Goal: Transaction & Acquisition: Purchase product/service

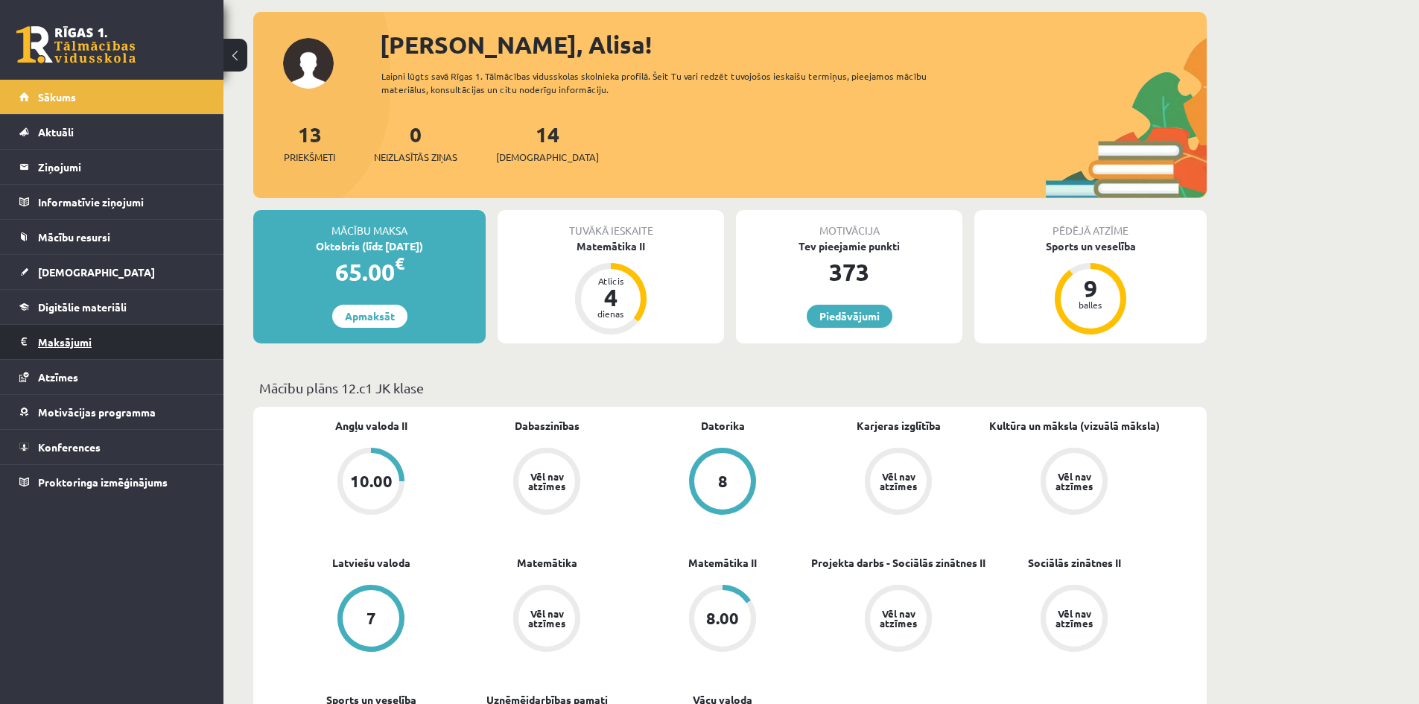
scroll to position [74, 0]
click at [98, 297] on link "Digitālie materiāli" at bounding box center [111, 307] width 185 height 34
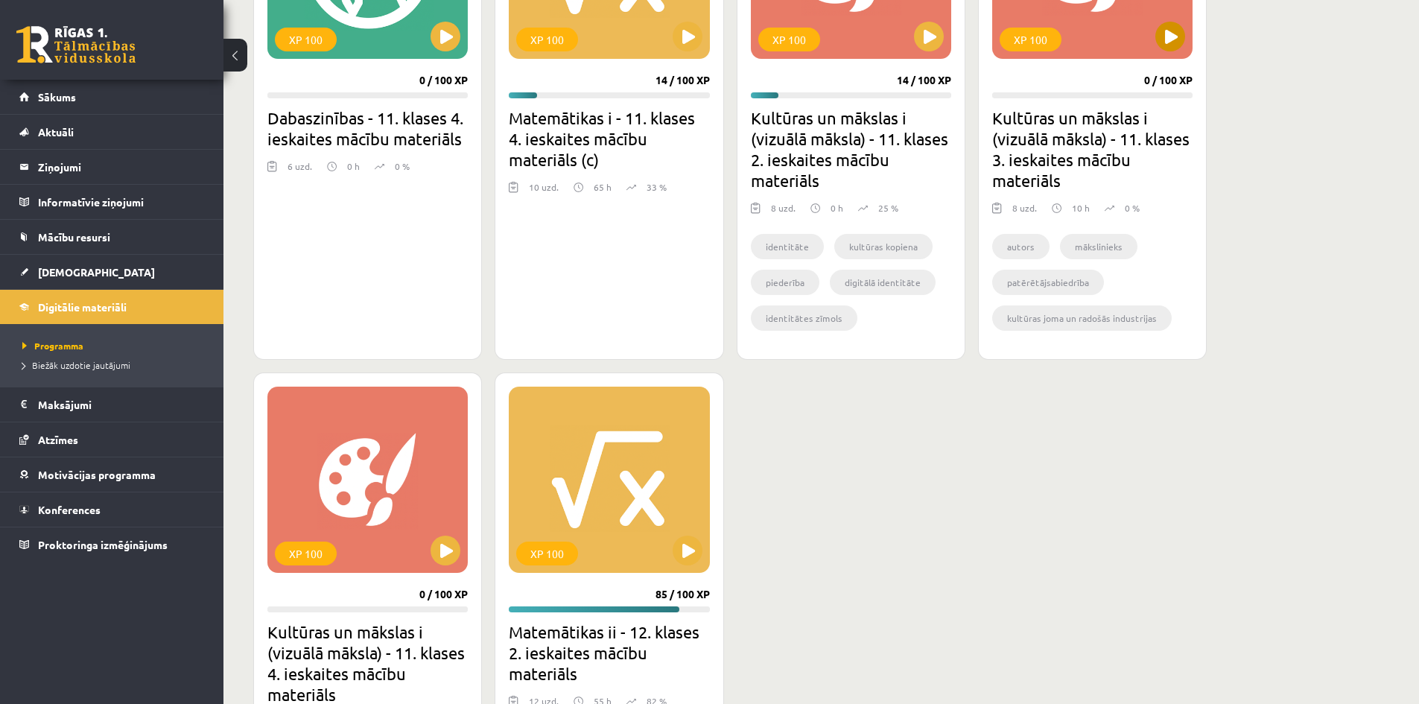
scroll to position [1042, 0]
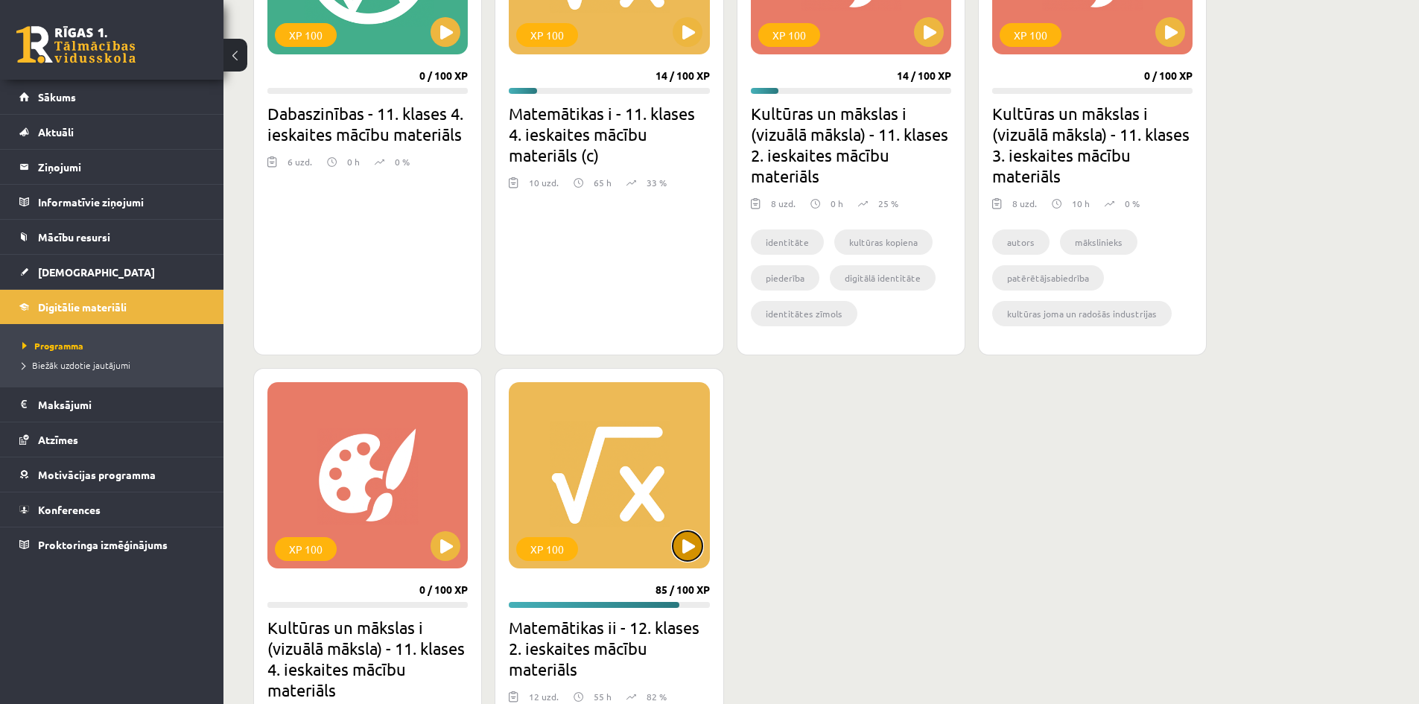
click at [699, 547] on button at bounding box center [687, 546] width 30 height 30
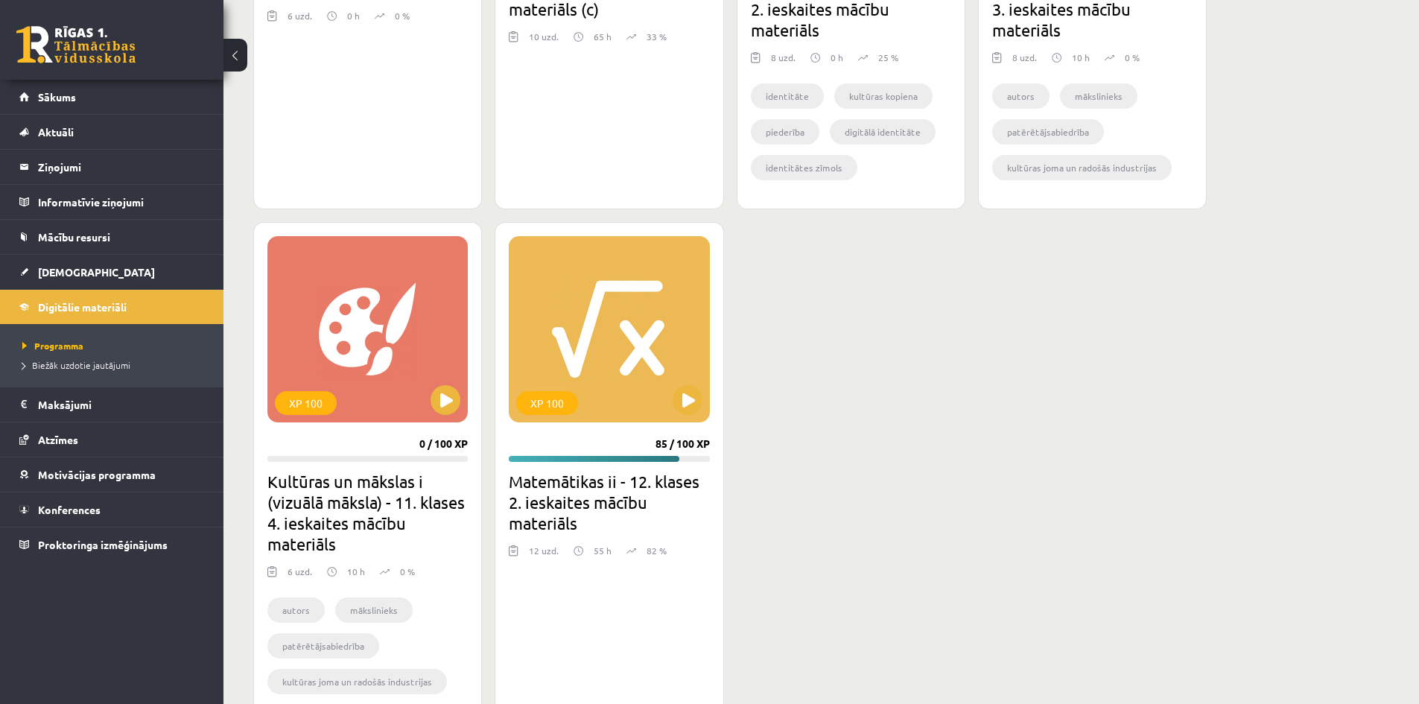
scroll to position [1191, 0]
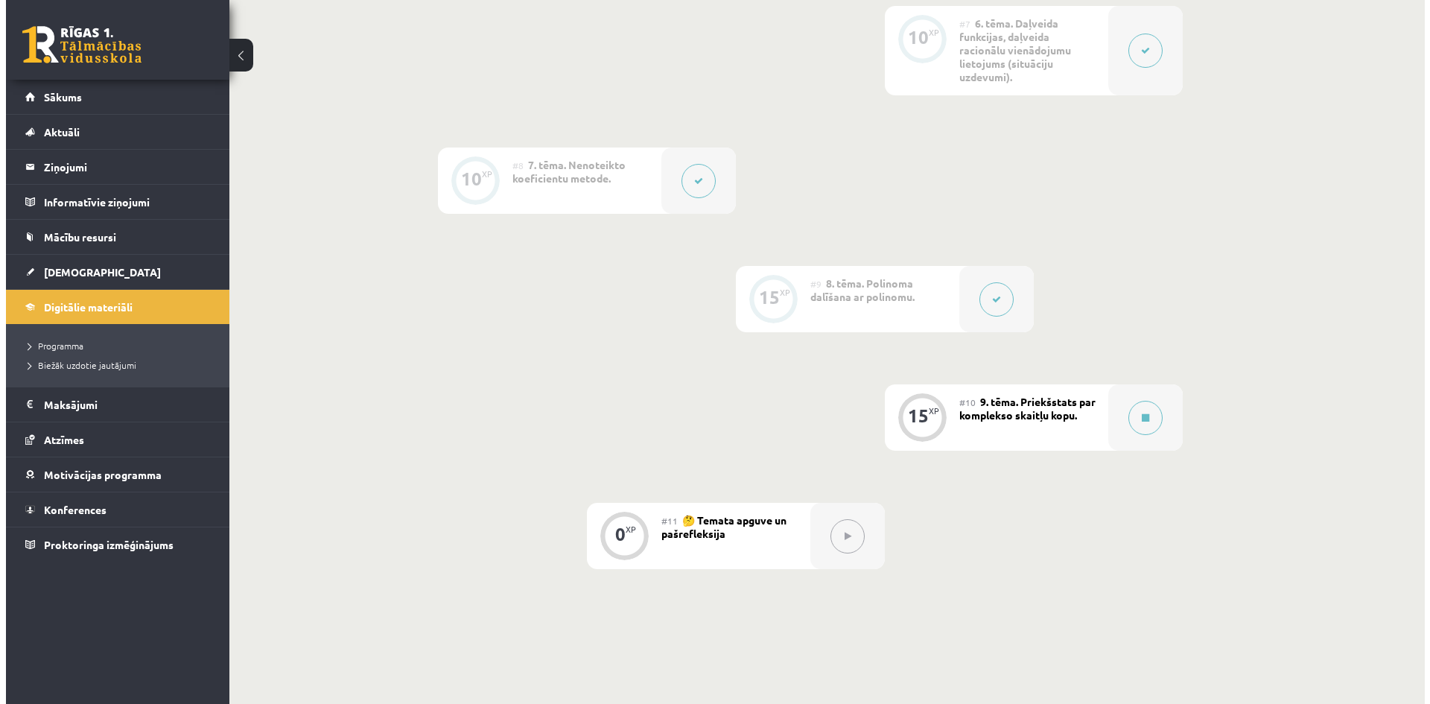
scroll to position [1232, 0]
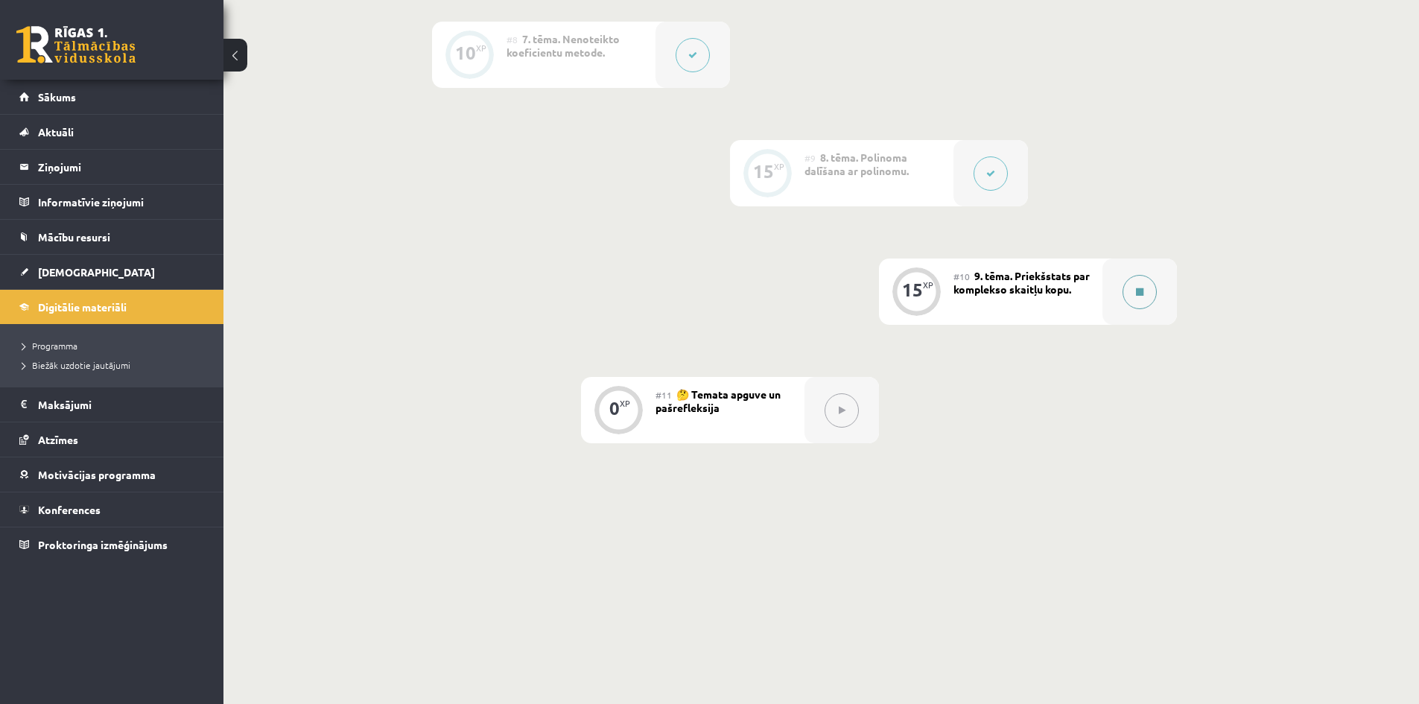
drag, startPoint x: 1156, startPoint y: 298, endPoint x: 1163, endPoint y: 293, distance: 8.7
click at [1163, 293] on div at bounding box center [1139, 291] width 74 height 66
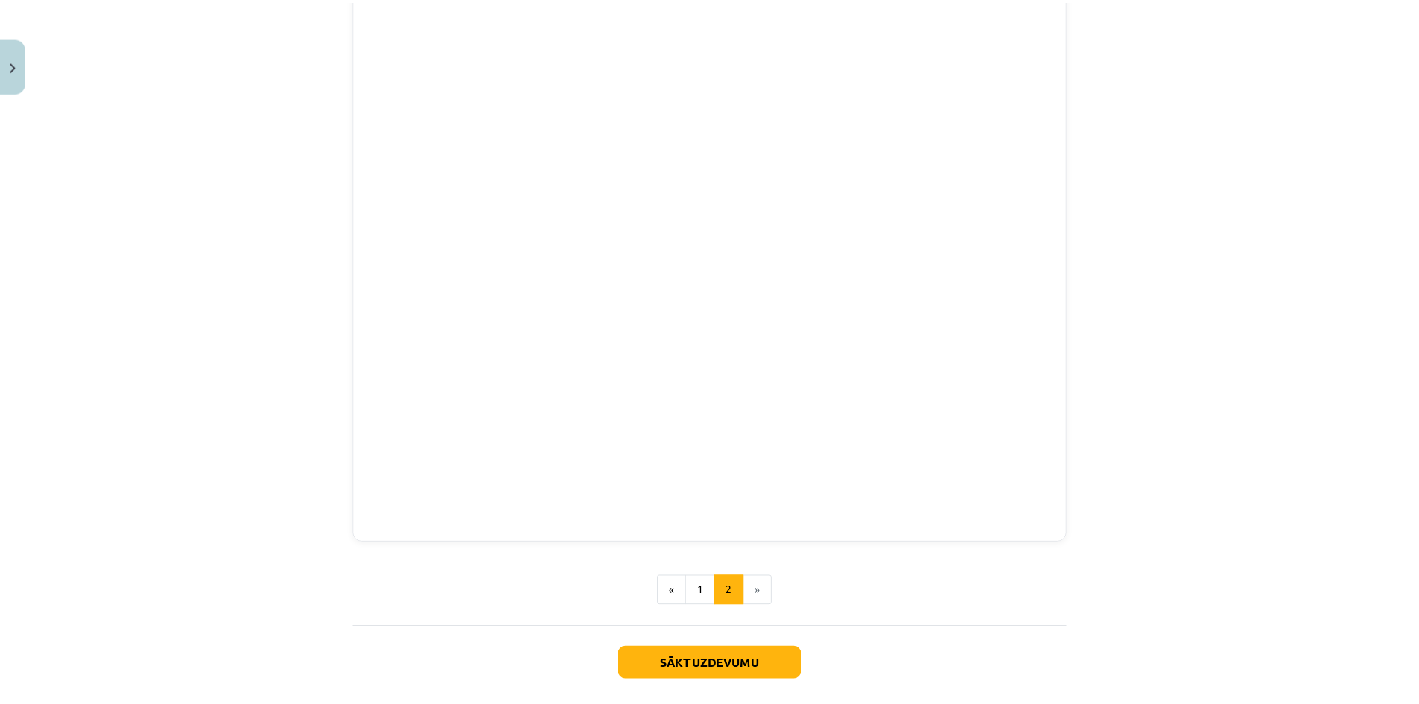
scroll to position [316, 0]
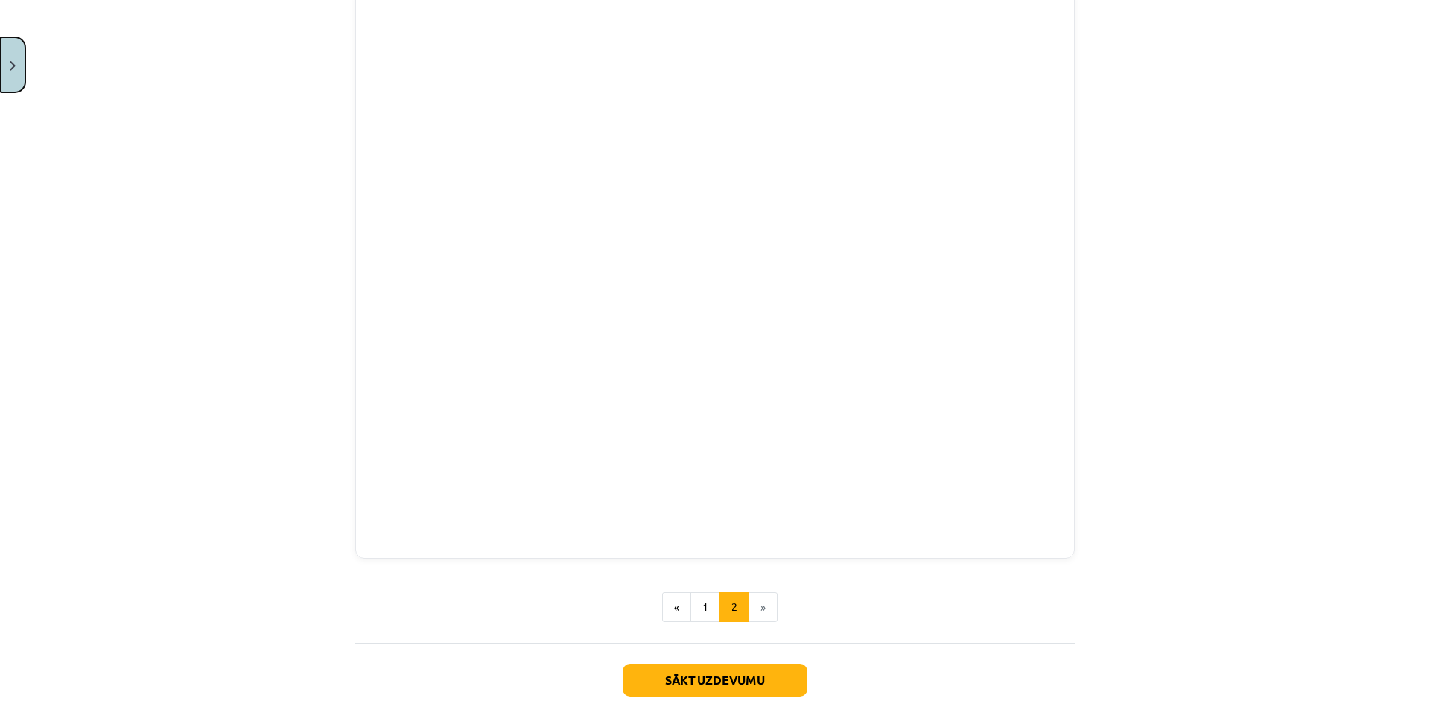
click at [5, 67] on button "Close" at bounding box center [12, 64] width 25 height 55
click at [66, 98] on div "Mācību tēma: Matemātikas ii - 12. klases 2. ieskaites mācību materiāls #10 9. t…" at bounding box center [715, 352] width 1430 height 704
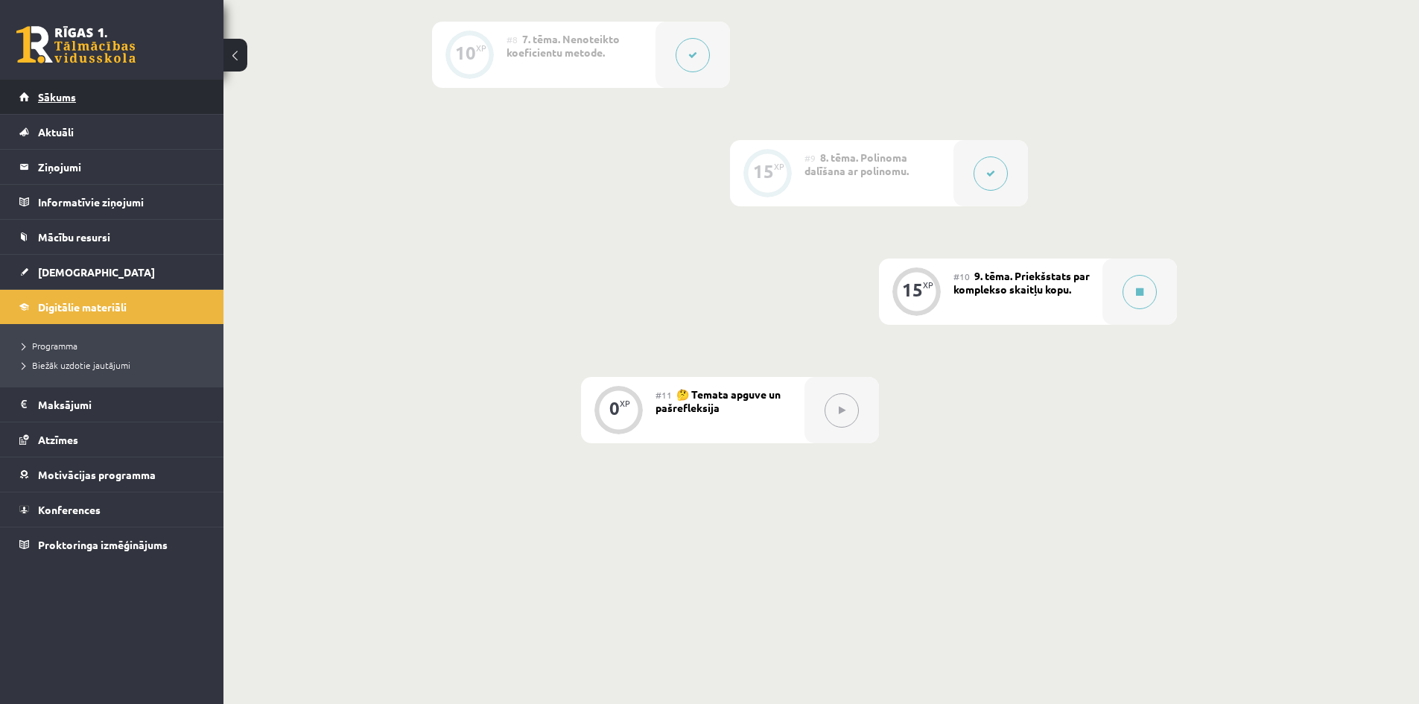
click at [74, 95] on span "Sākums" at bounding box center [57, 96] width 38 height 13
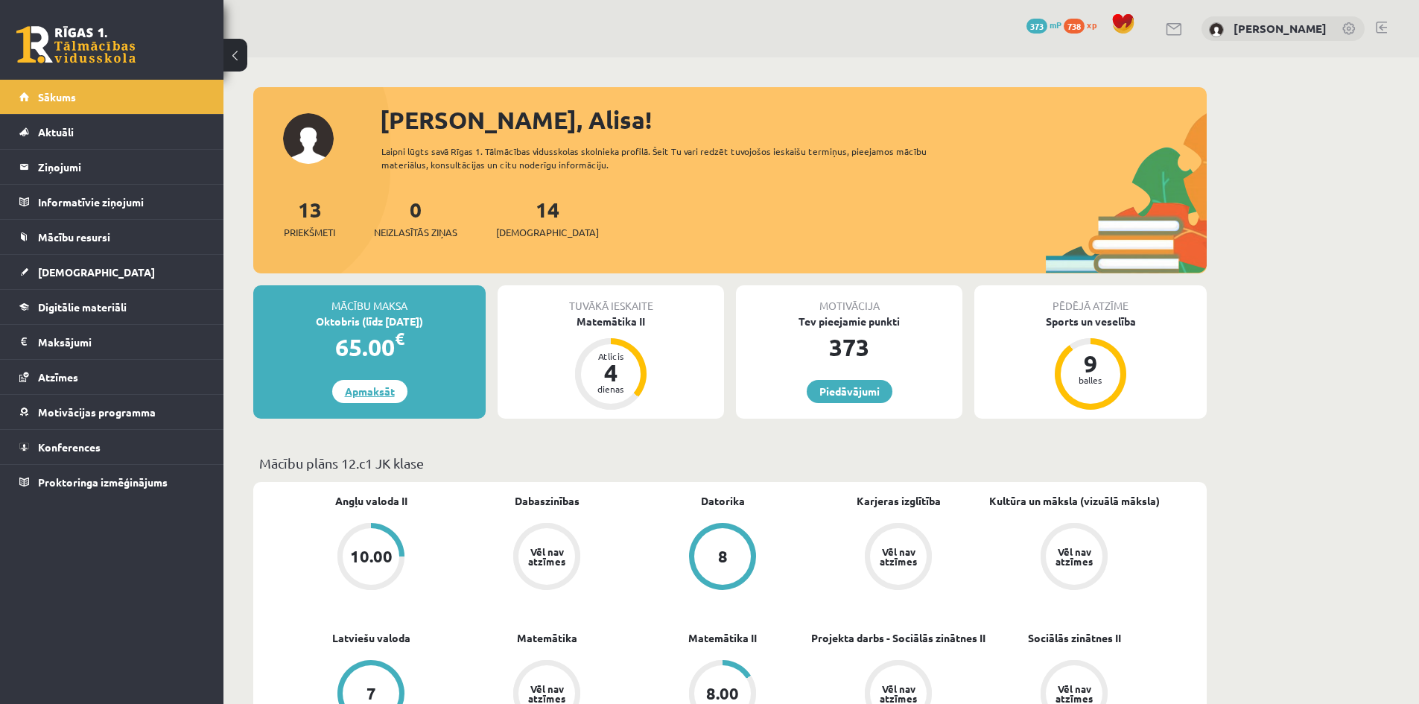
click at [395, 396] on link "Apmaksāt" at bounding box center [369, 391] width 75 height 23
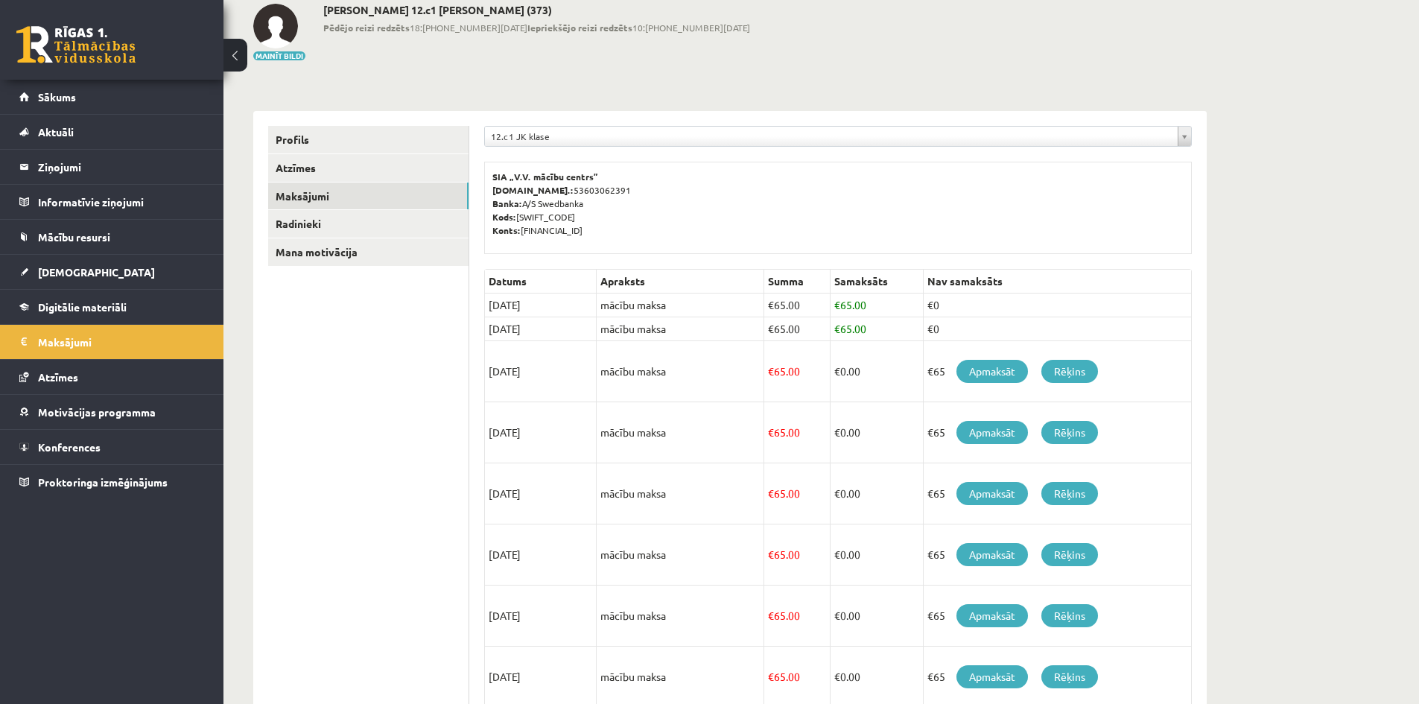
scroll to position [223, 0]
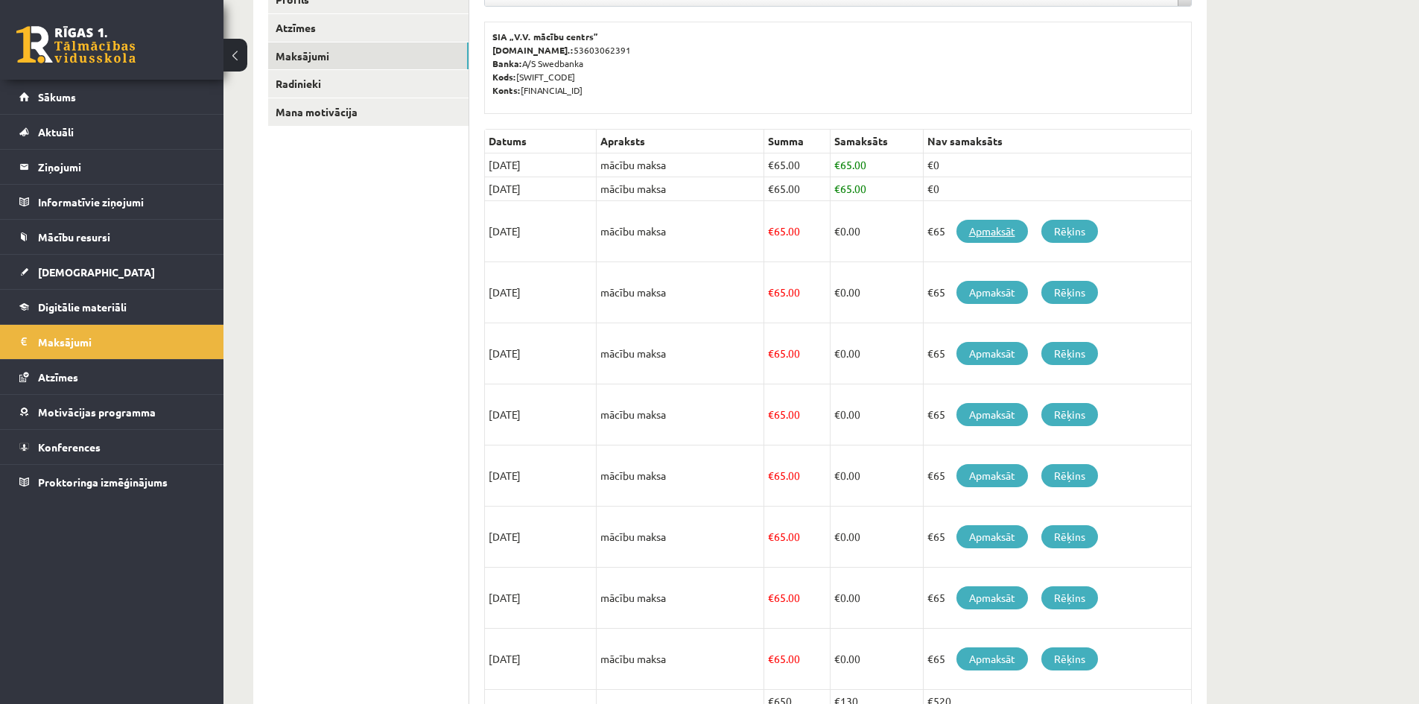
click at [998, 229] on link "Apmaksāt" at bounding box center [991, 231] width 71 height 23
